Goal: Transaction & Acquisition: Purchase product/service

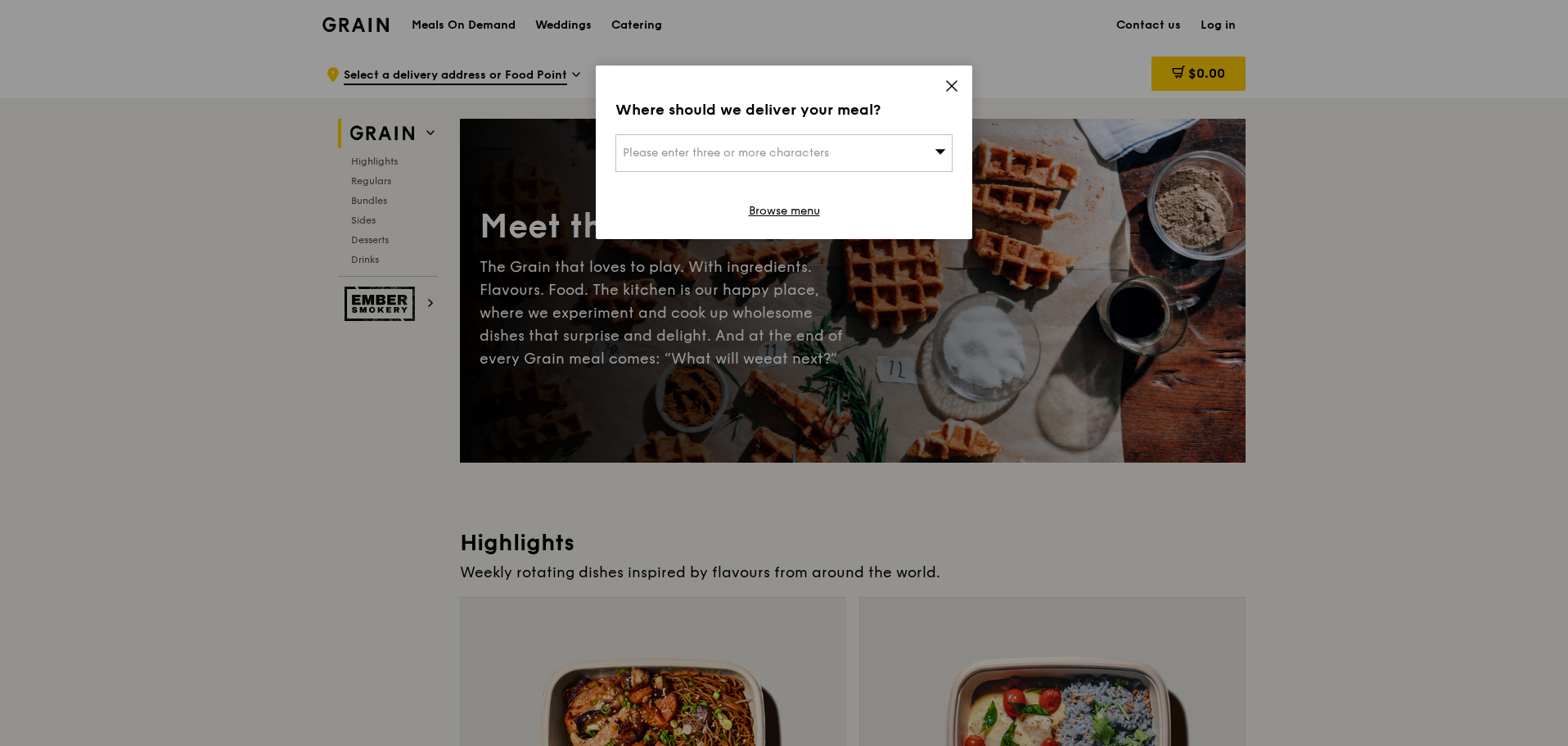
click at [866, 153] on div "Please enter three or more characters" at bounding box center [784, 153] width 337 height 37
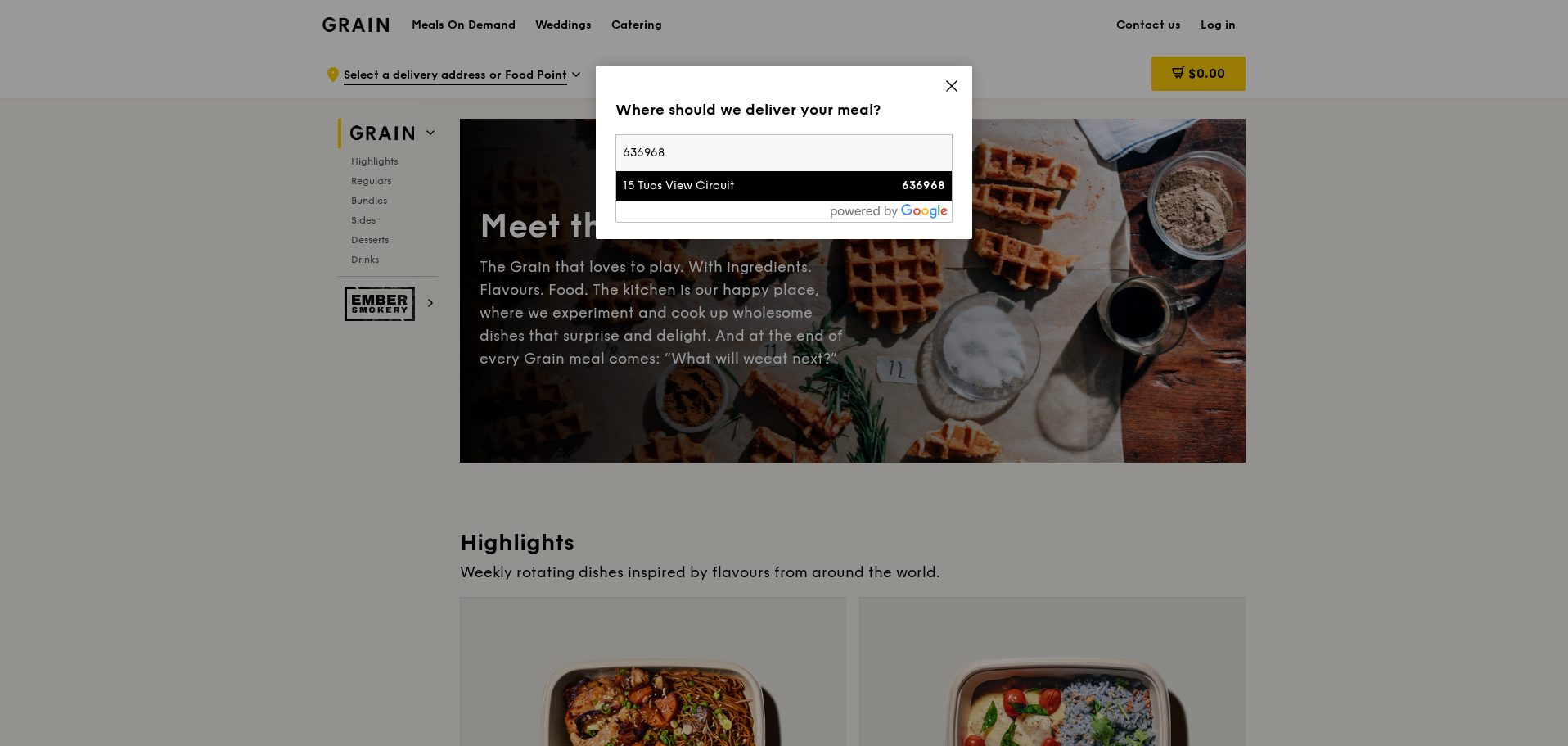
type input "636968"
click at [648, 178] on div "15 Tuas View Circuit" at bounding box center [743, 186] width 242 height 17
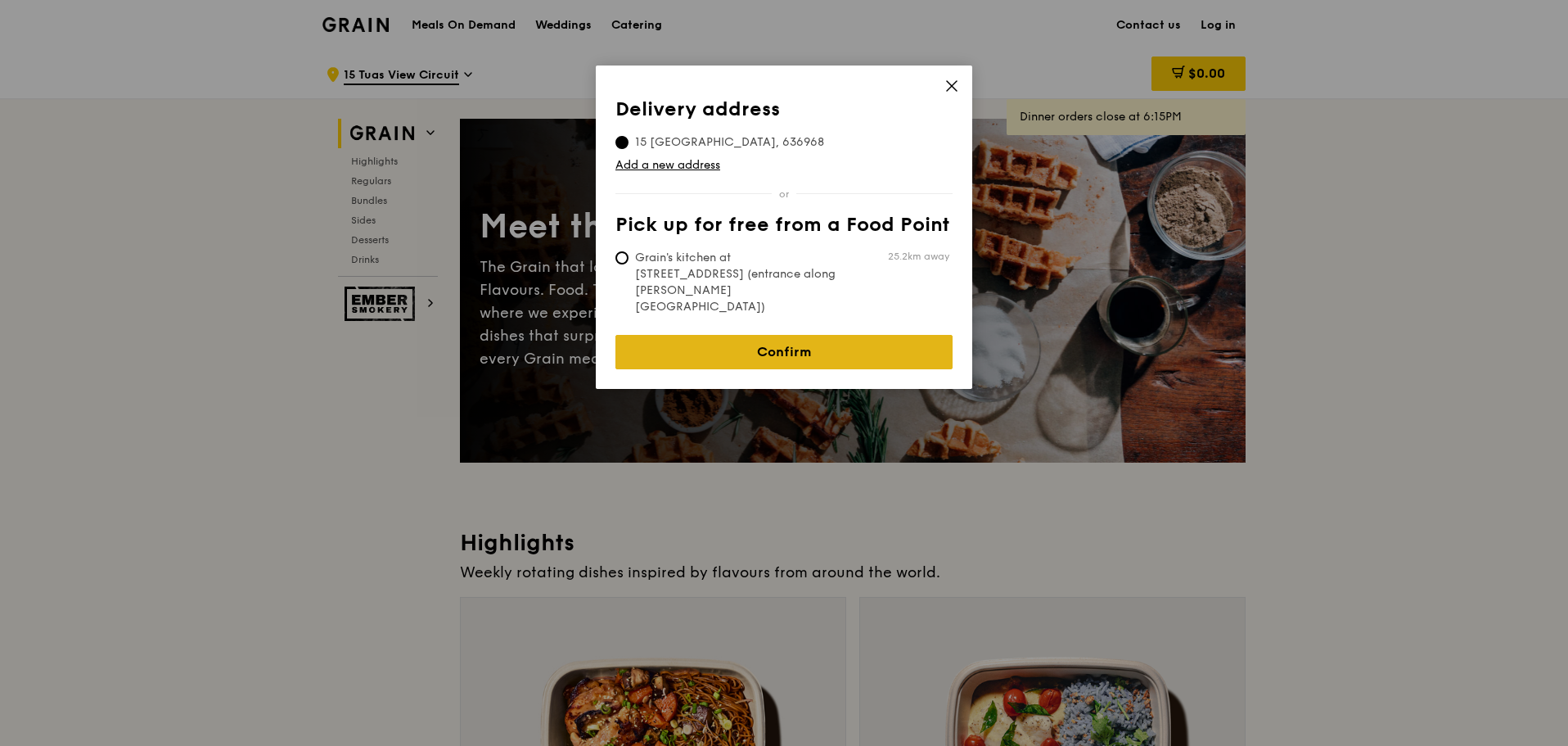
click at [803, 334] on link "Confirm" at bounding box center [784, 352] width 337 height 35
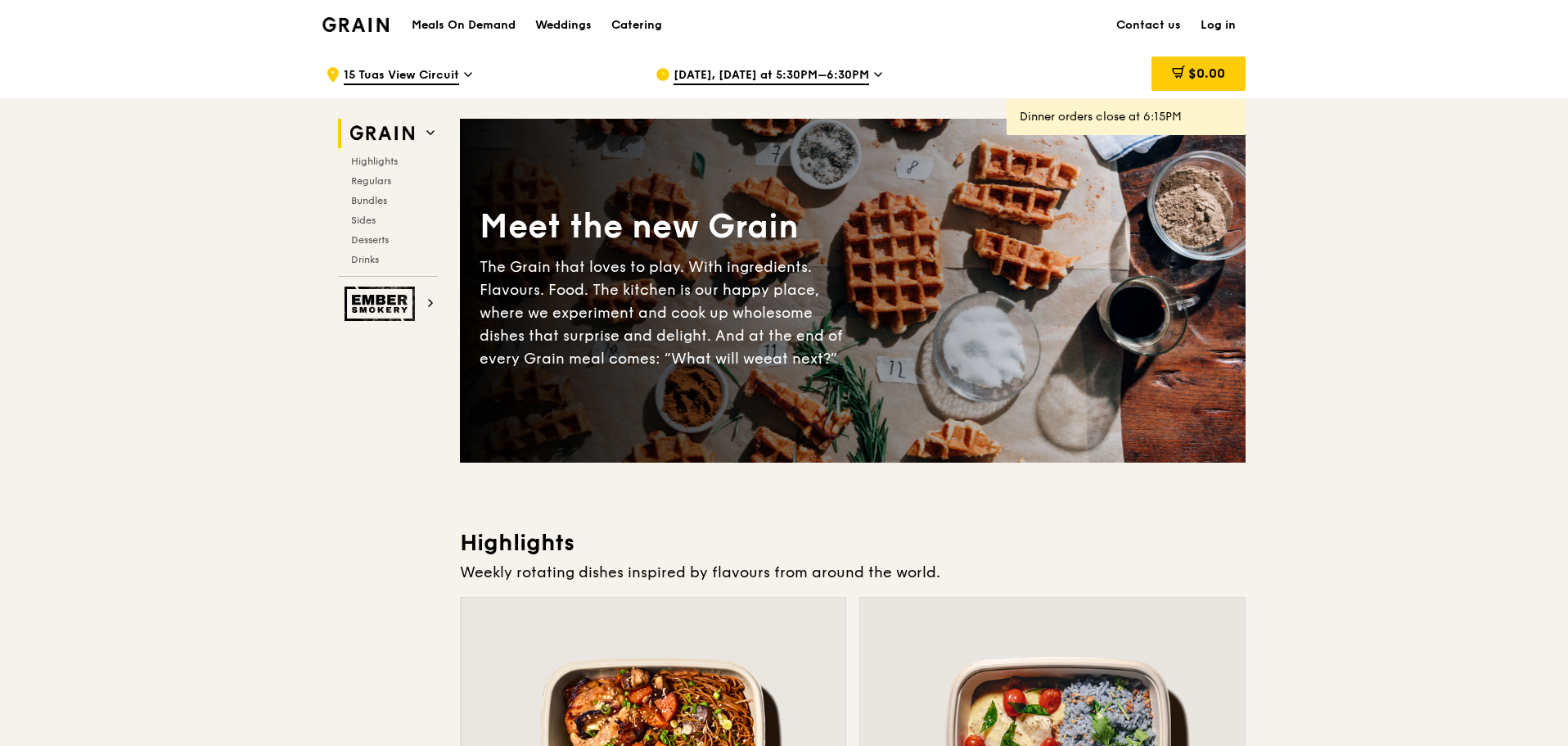
click at [817, 64] on div "[DATE], [DATE] at 5:30PM–6:30PM" at bounding box center [807, 74] width 304 height 50
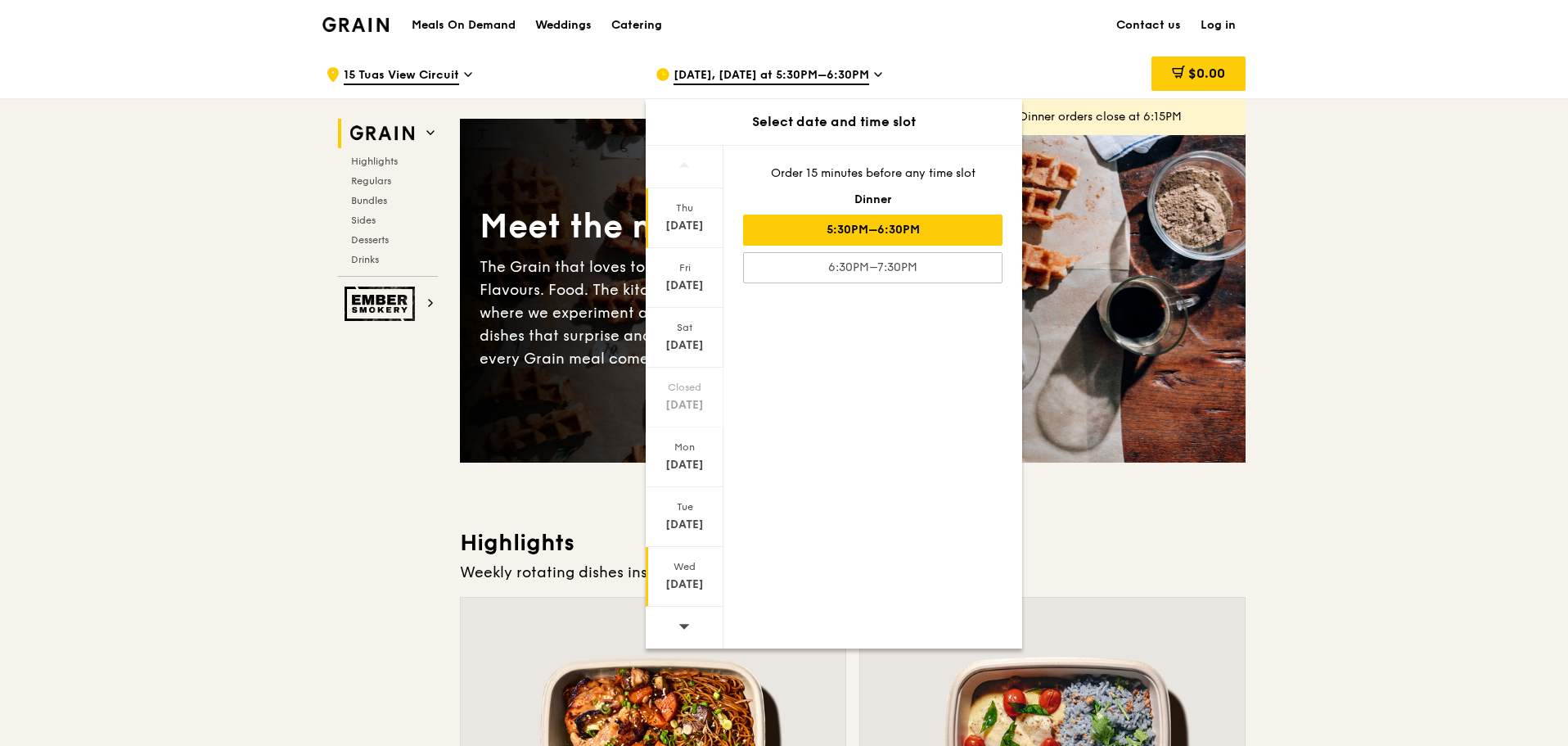
click at [695, 564] on div "Wed" at bounding box center [684, 566] width 73 height 13
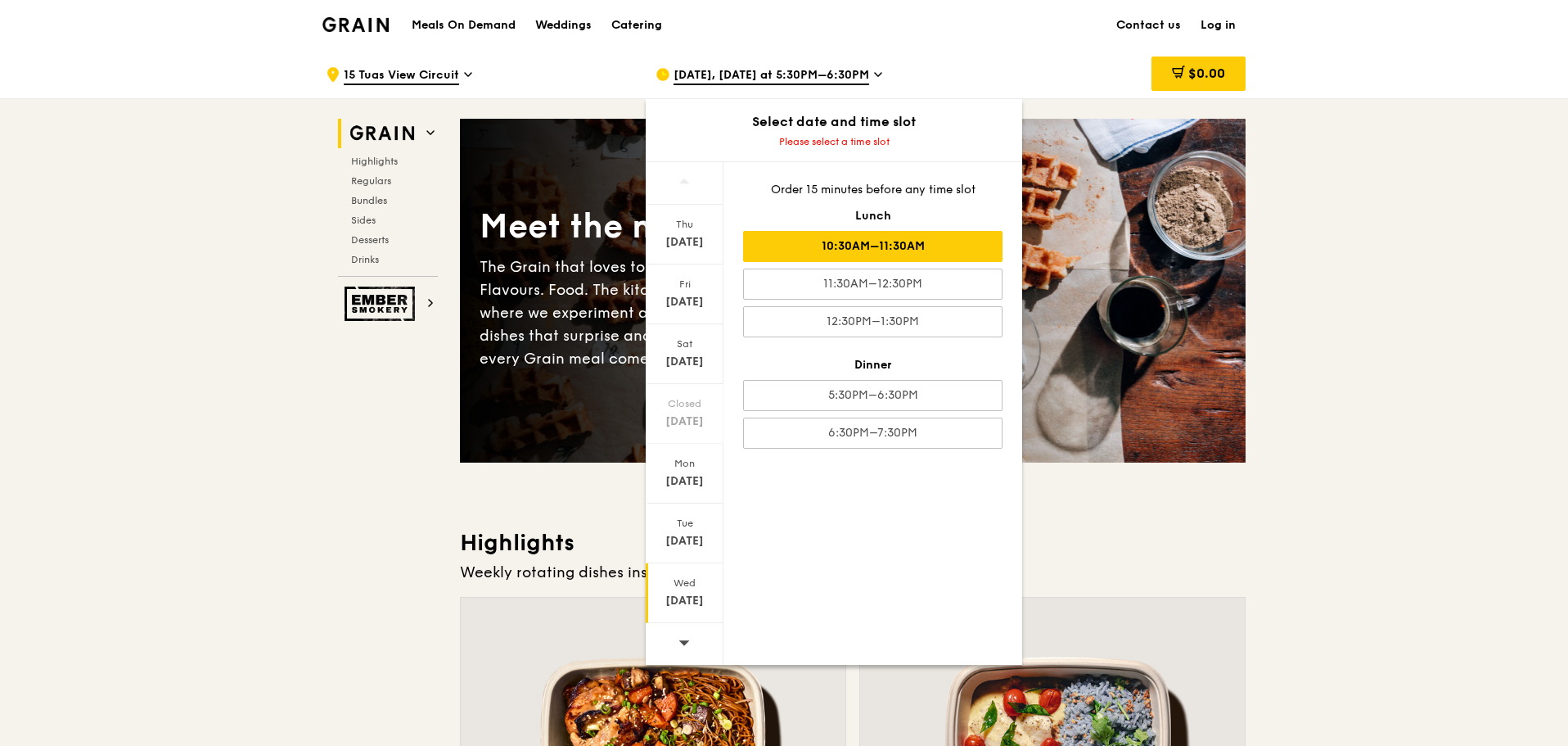
click at [926, 249] on div "10:30AM–11:30AM" at bounding box center [873, 247] width 260 height 31
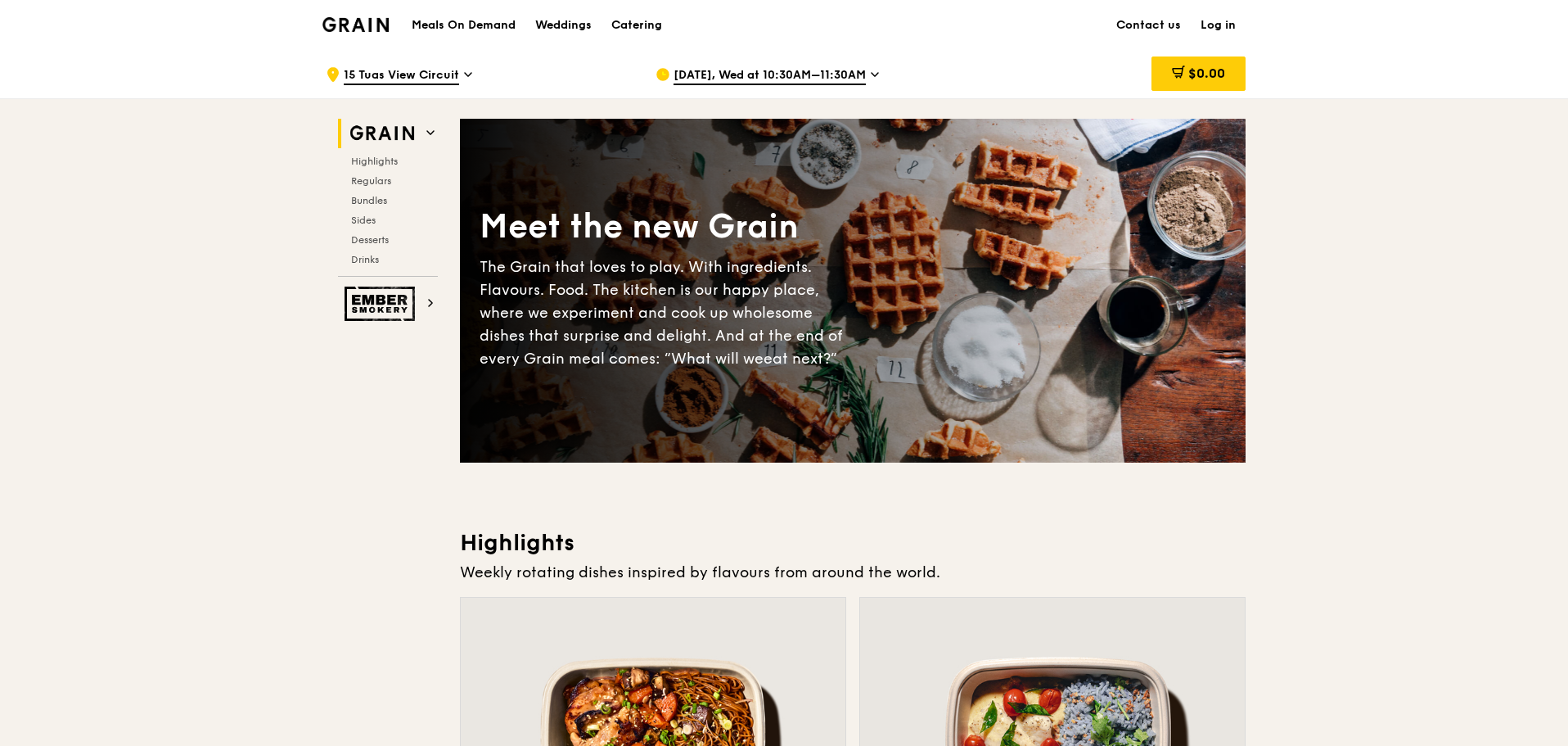
click at [490, 26] on h1 "Meals On Demand" at bounding box center [464, 25] width 104 height 17
click at [348, 23] on img at bounding box center [355, 24] width 66 height 15
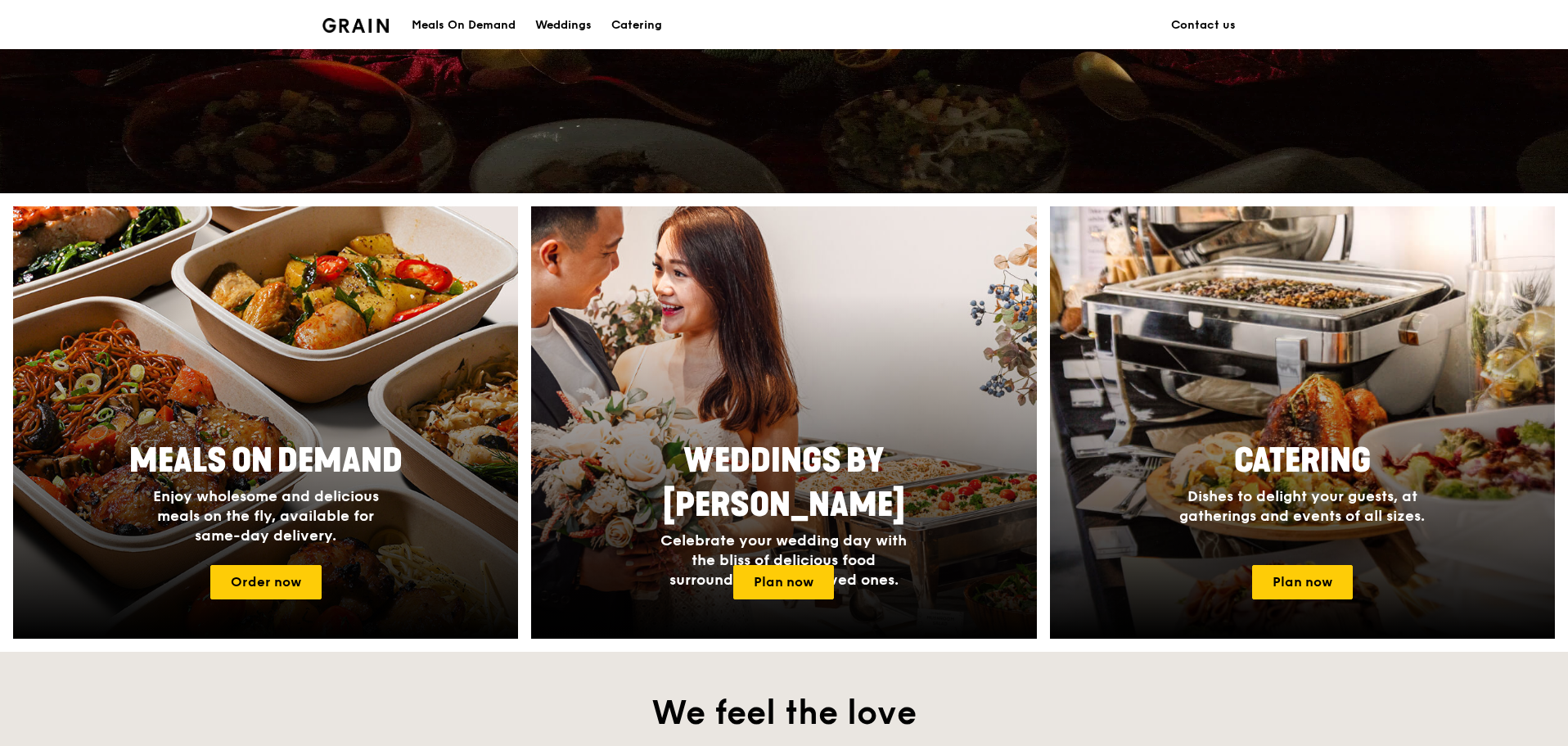
scroll to position [481, 0]
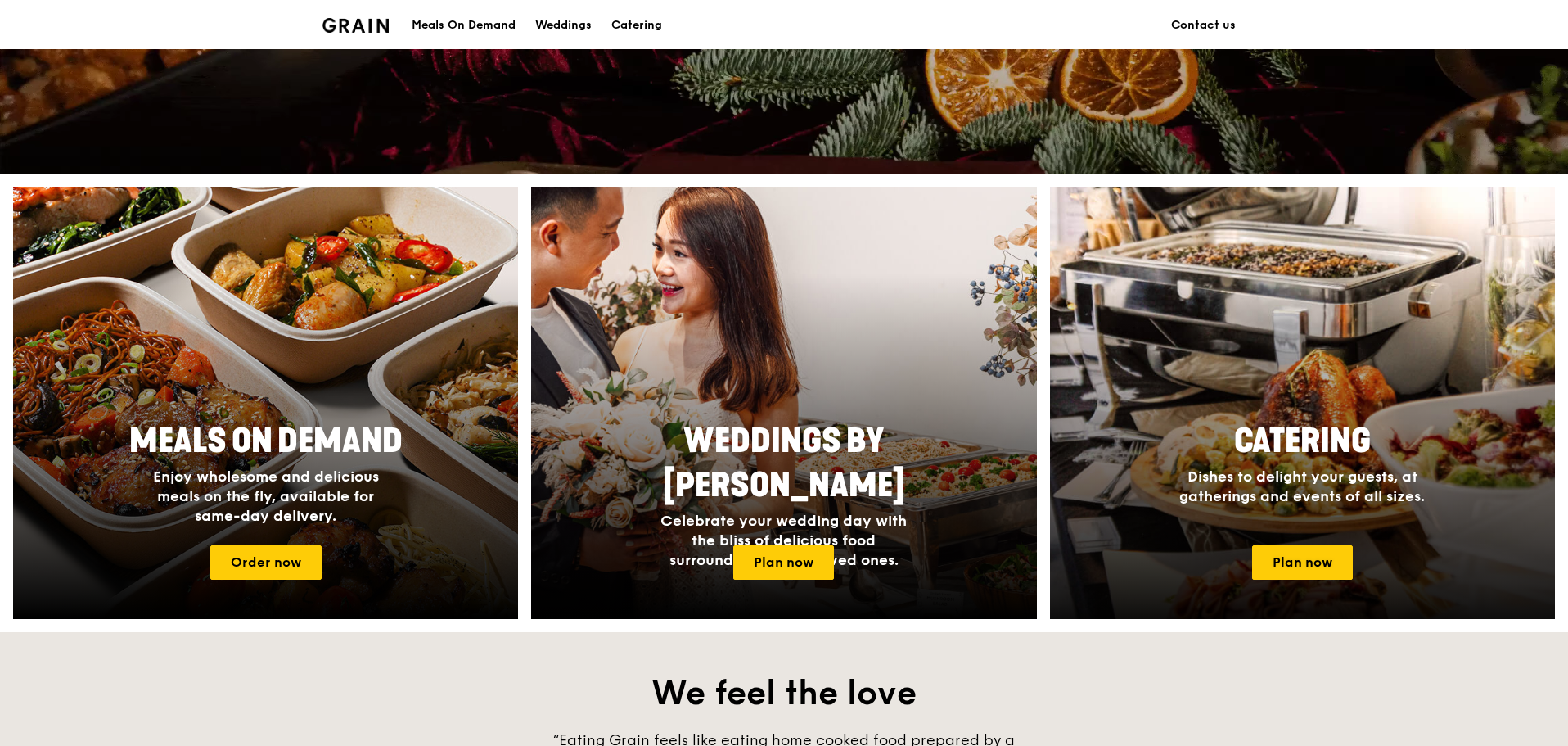
click at [1314, 387] on div at bounding box center [1302, 403] width 556 height 476
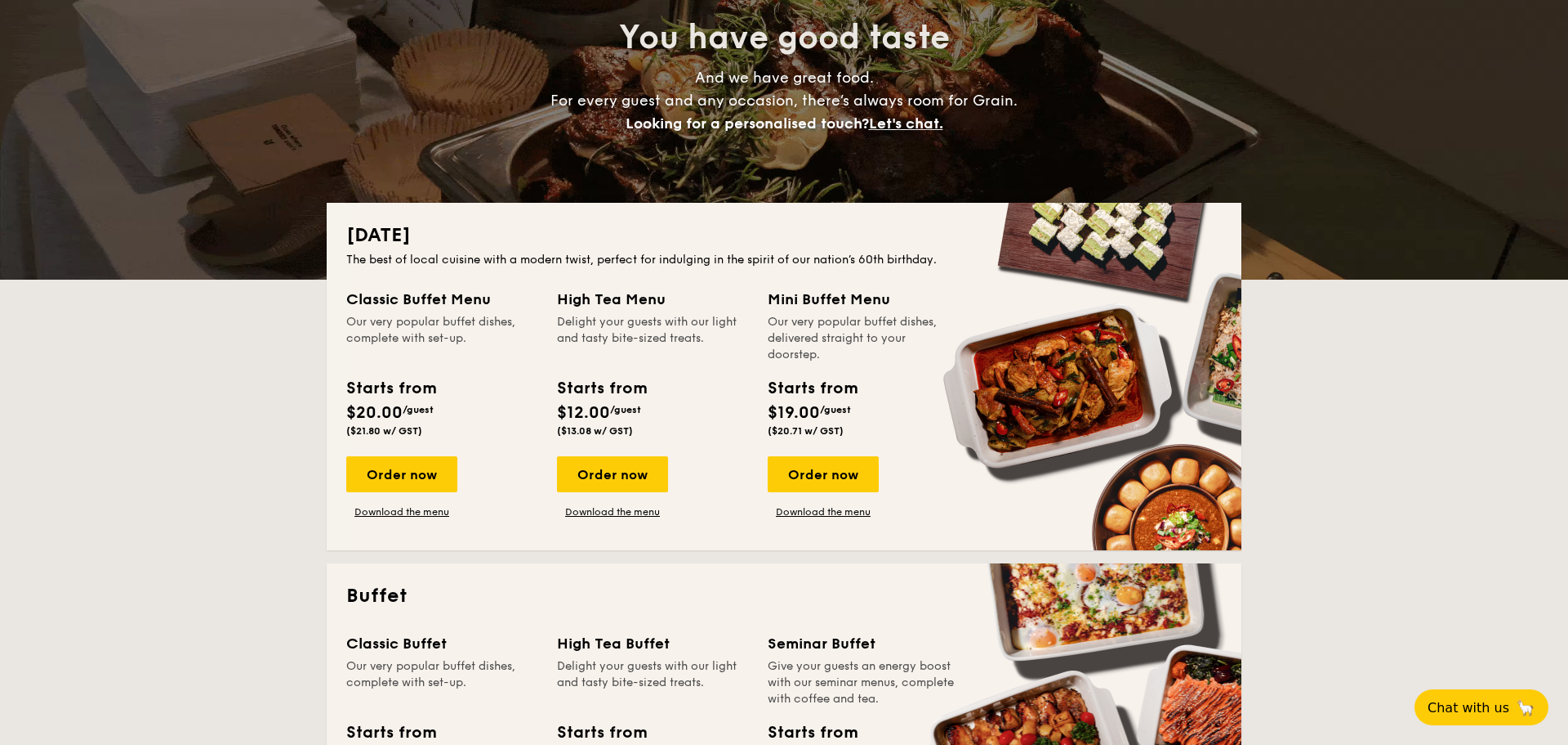
scroll to position [287, 0]
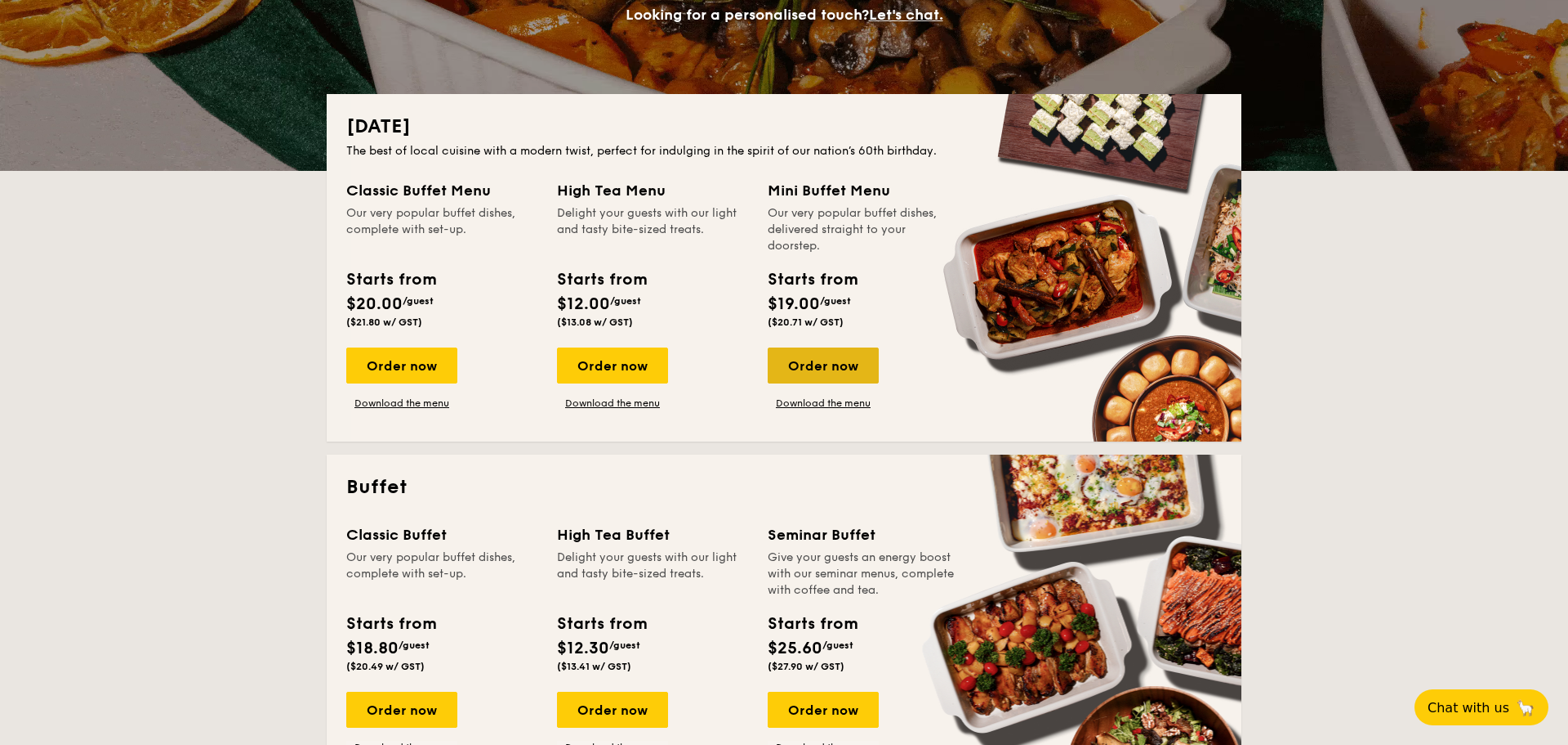
click at [829, 371] on div "Order now" at bounding box center [823, 365] width 111 height 36
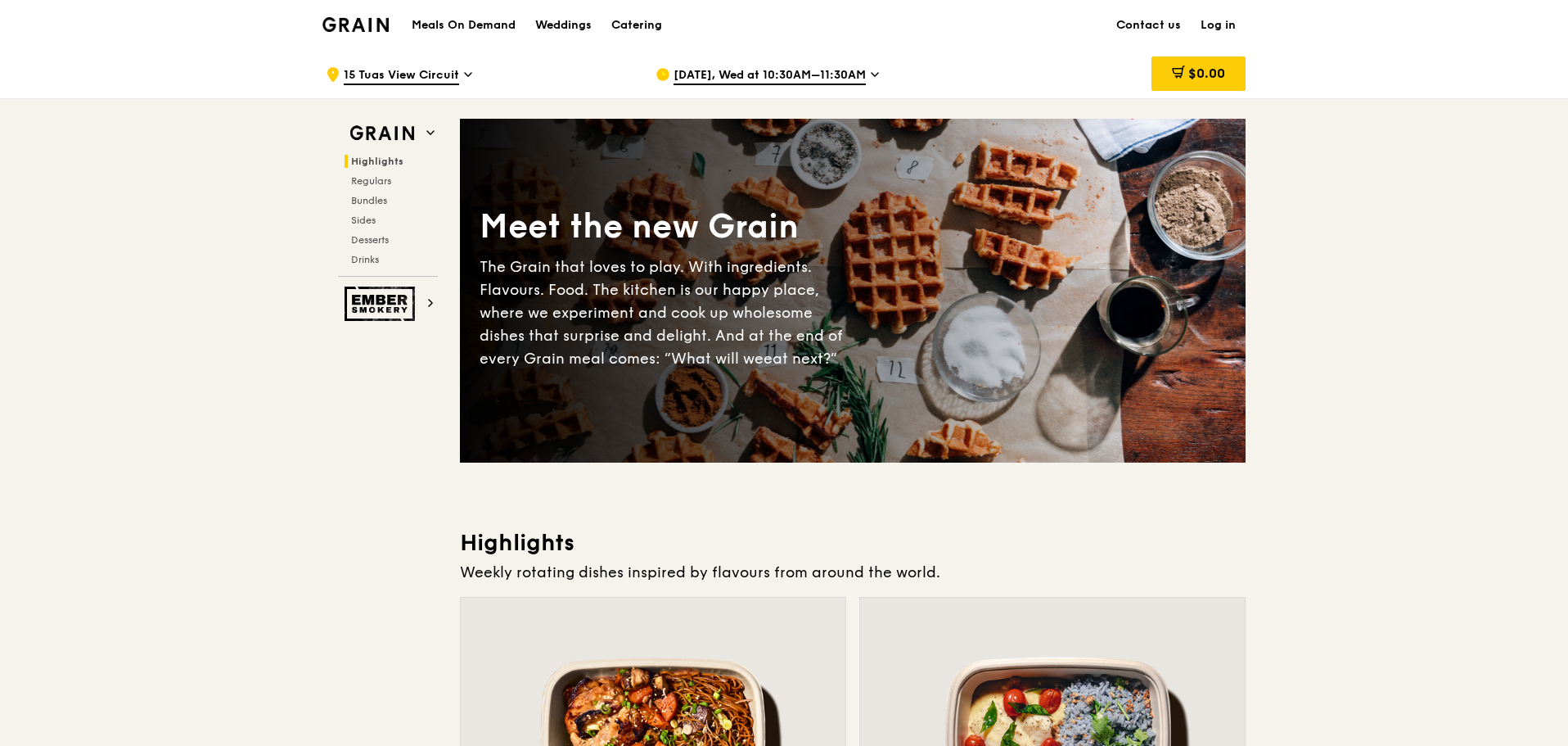
click at [368, 22] on img at bounding box center [355, 24] width 66 height 15
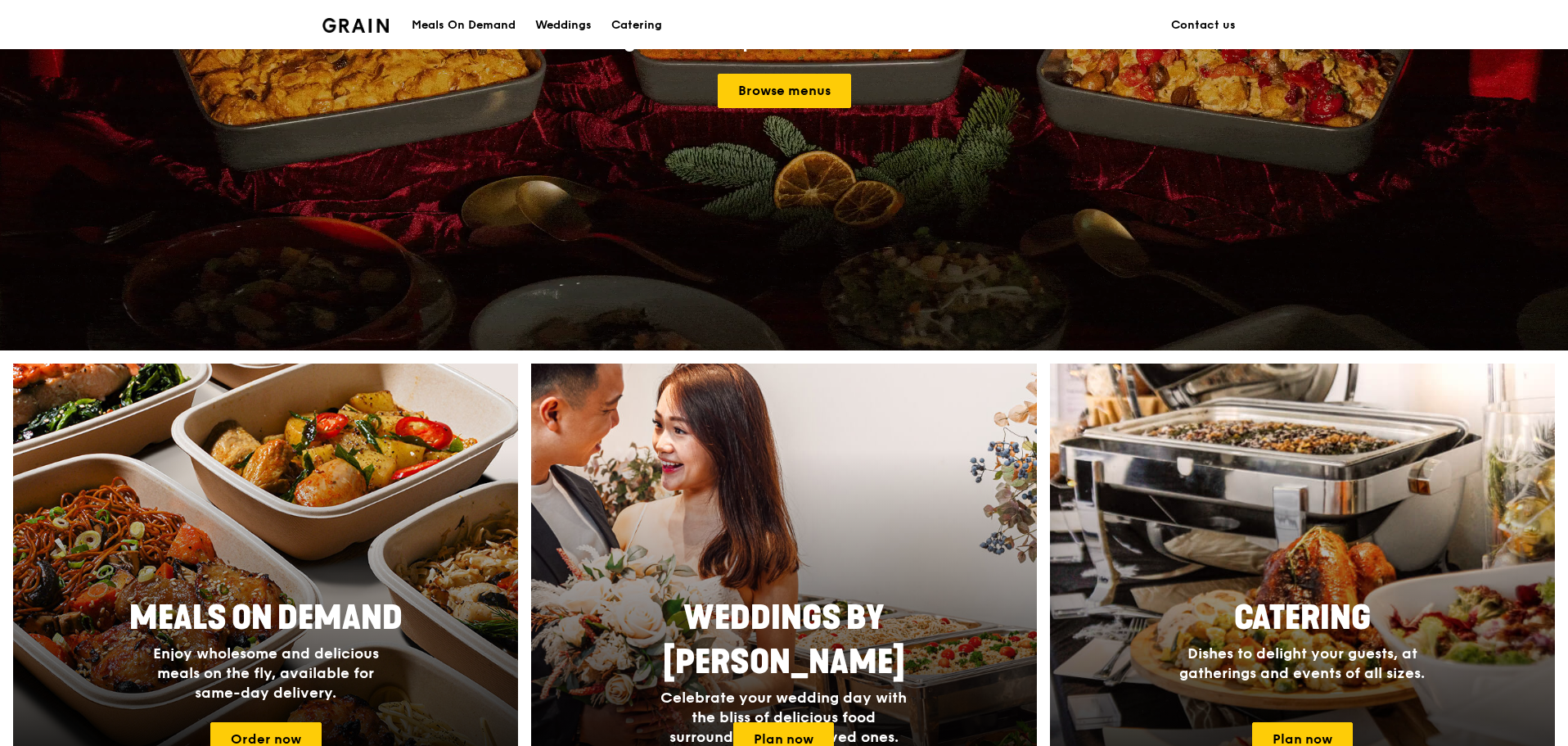
scroll to position [320, 0]
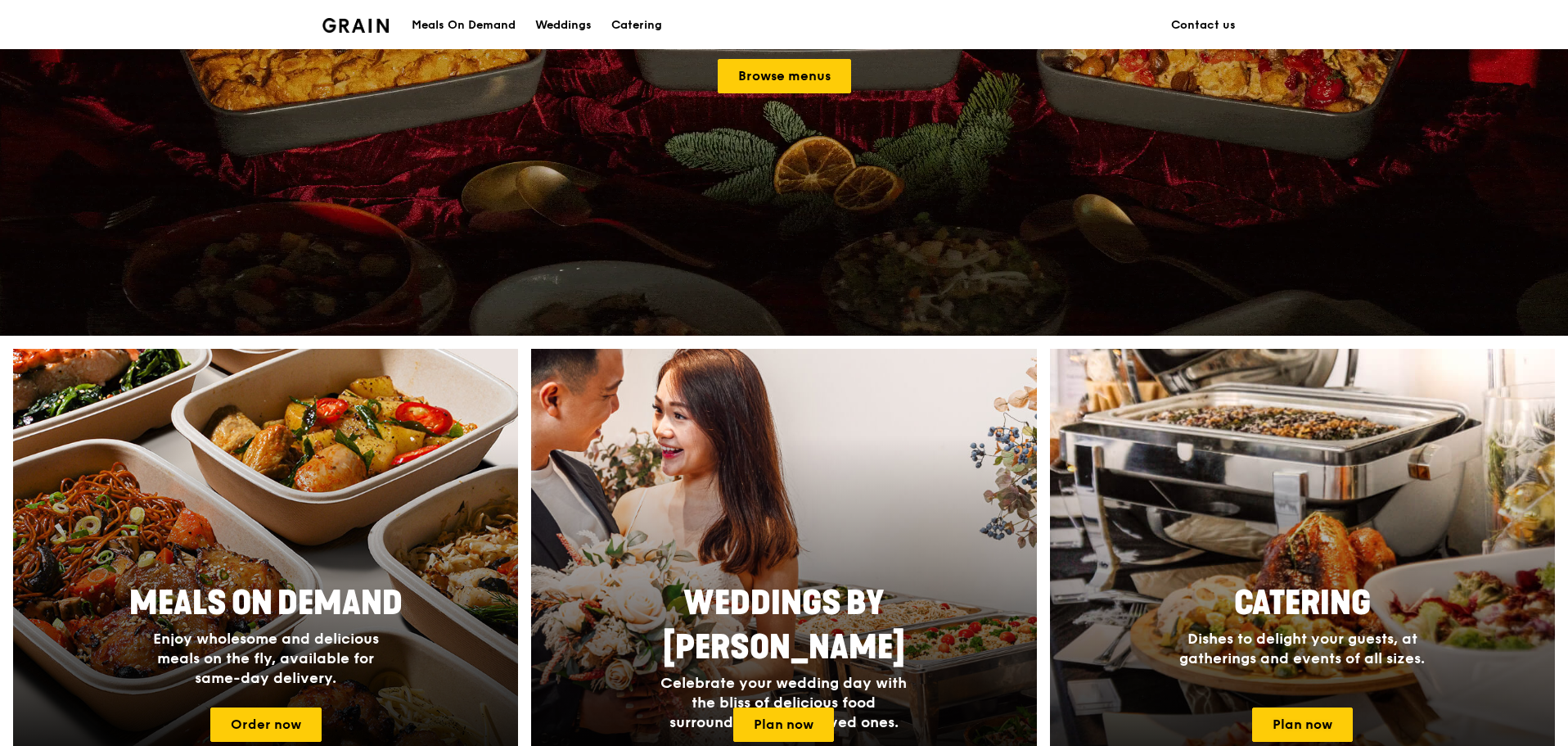
click at [1323, 613] on span "Catering" at bounding box center [1301, 603] width 136 height 39
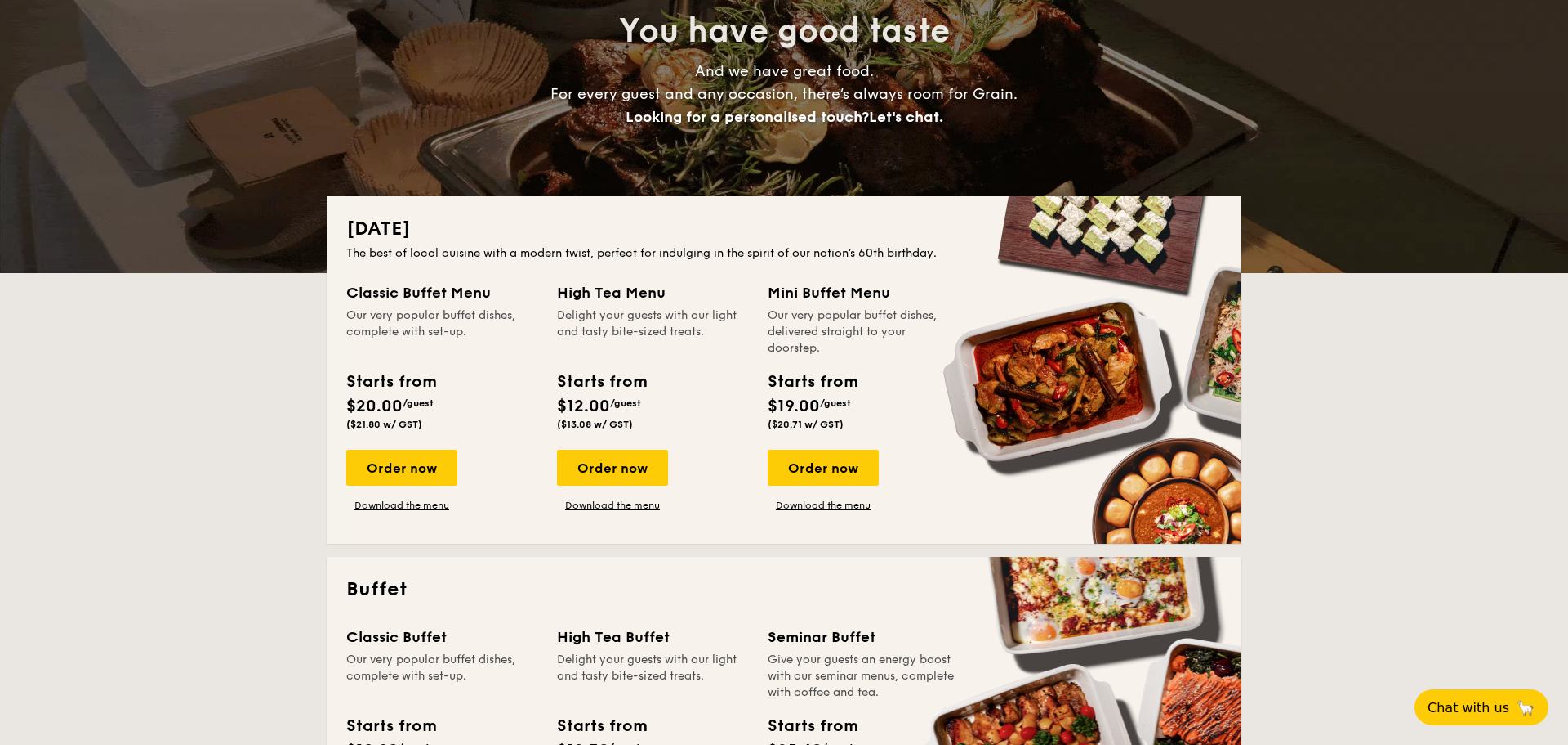
scroll to position [234, 0]
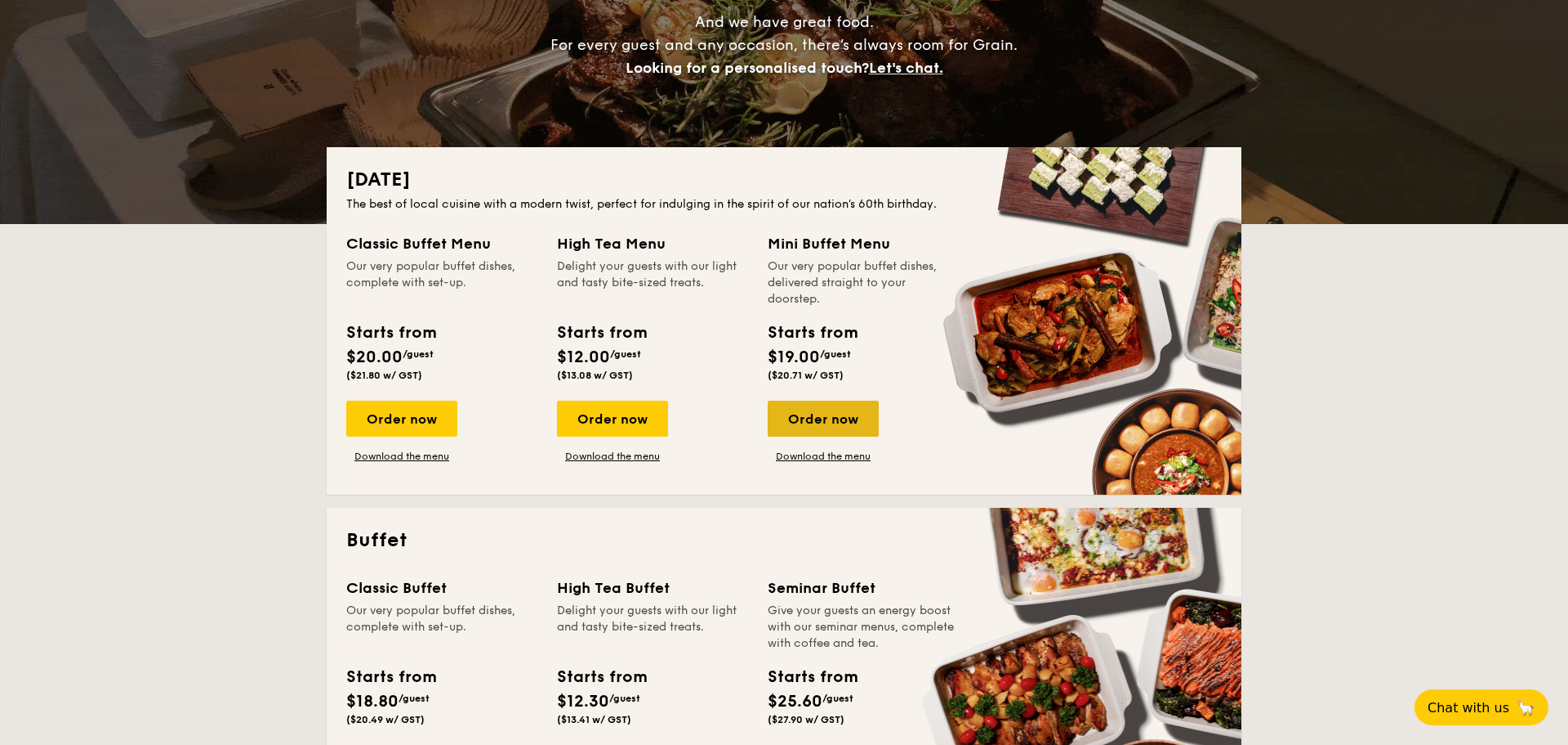
click at [864, 409] on div "Order now" at bounding box center [823, 418] width 111 height 36
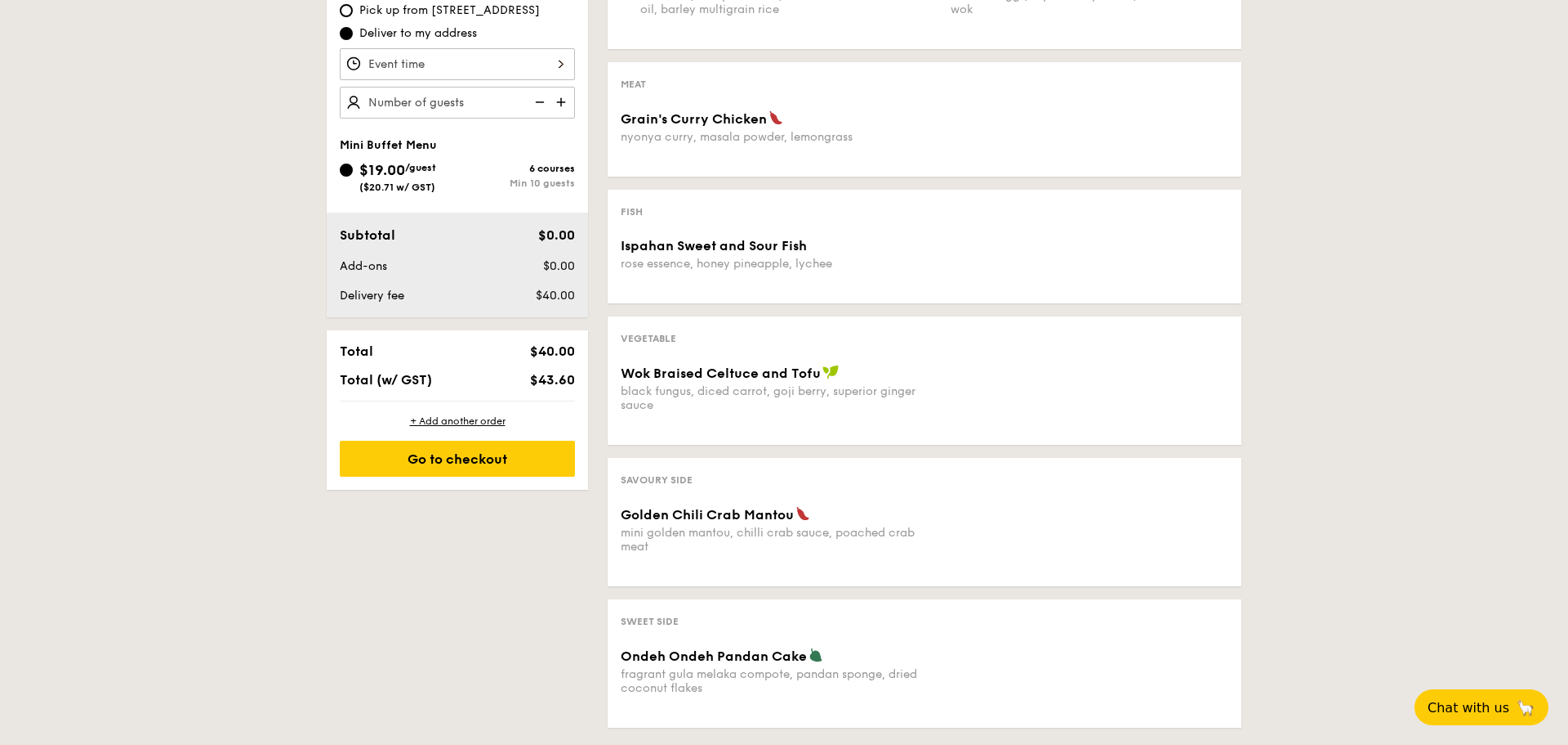
scroll to position [554, 0]
